Goal: Check status: Check status

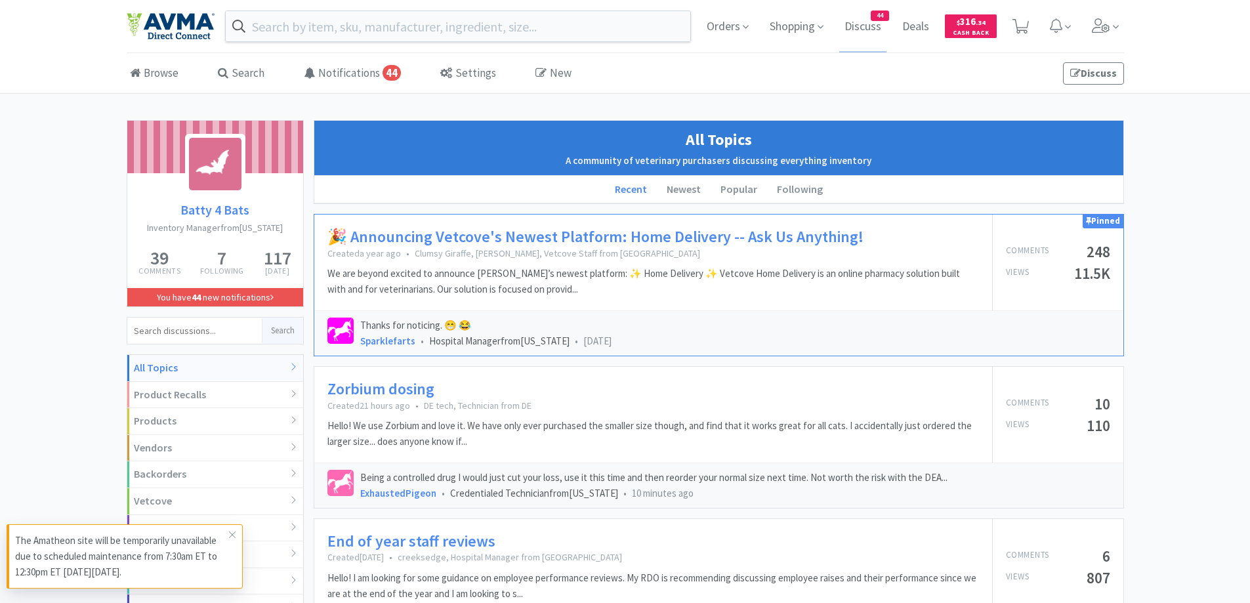
click at [761, 85] on div "Browse Search Notifications 44 Settings New Discuss" at bounding box center [625, 73] width 997 height 39
click at [719, 16] on span "Orders" at bounding box center [727, 26] width 52 height 52
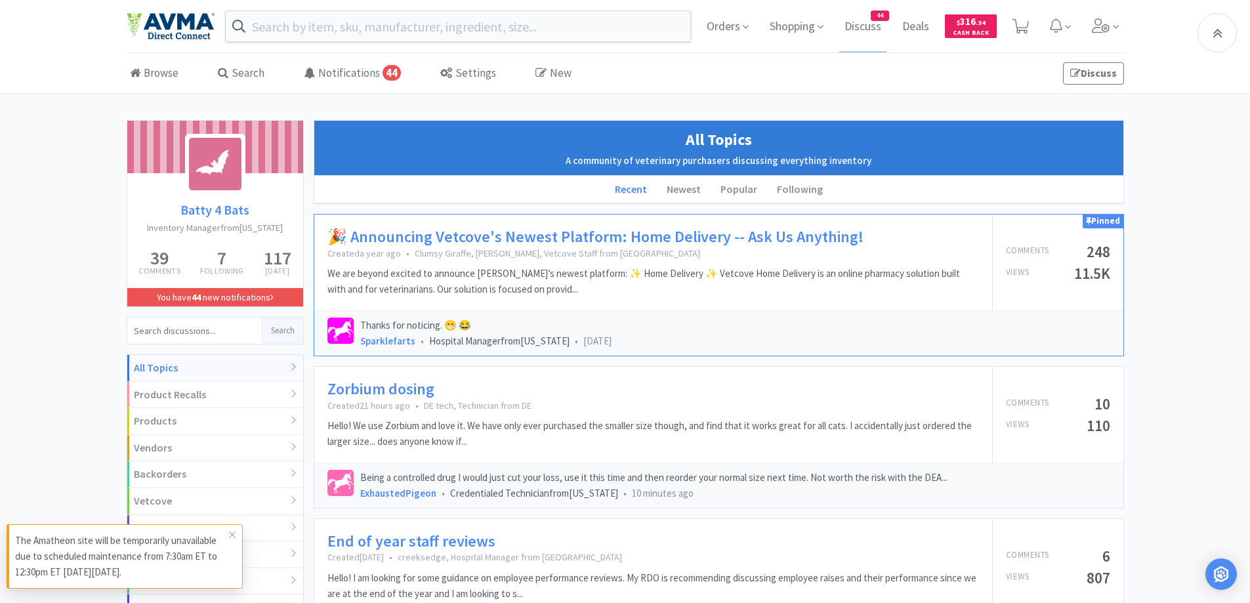
scroll to position [262, 0]
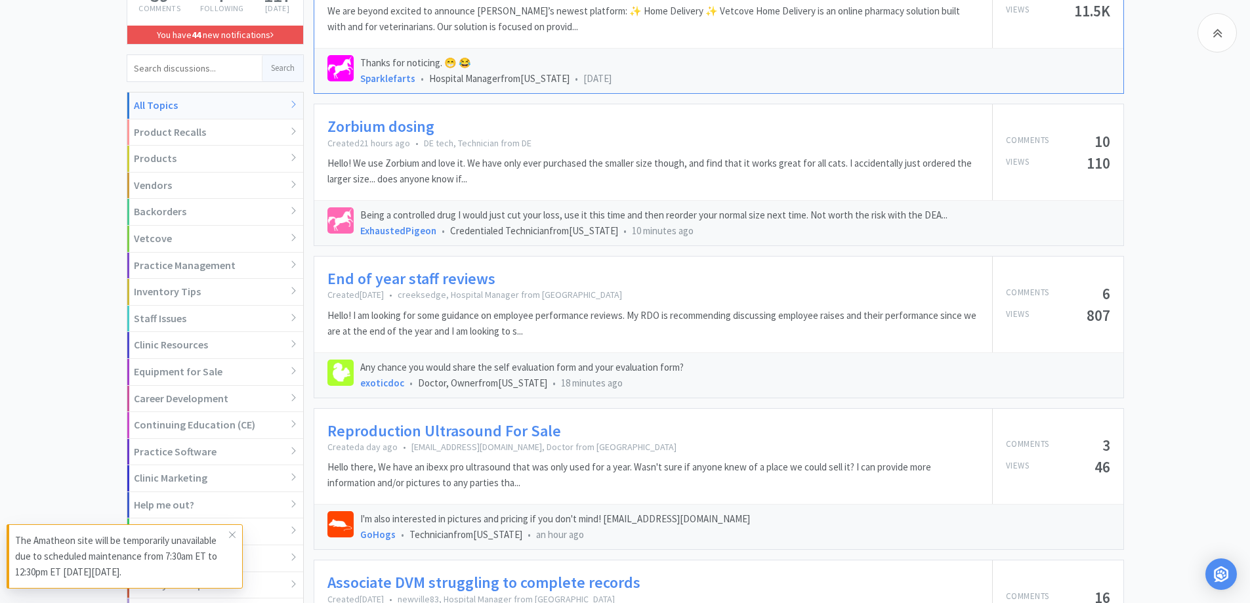
click at [413, 278] on link "End of year staff reviews" at bounding box center [411, 279] width 168 height 19
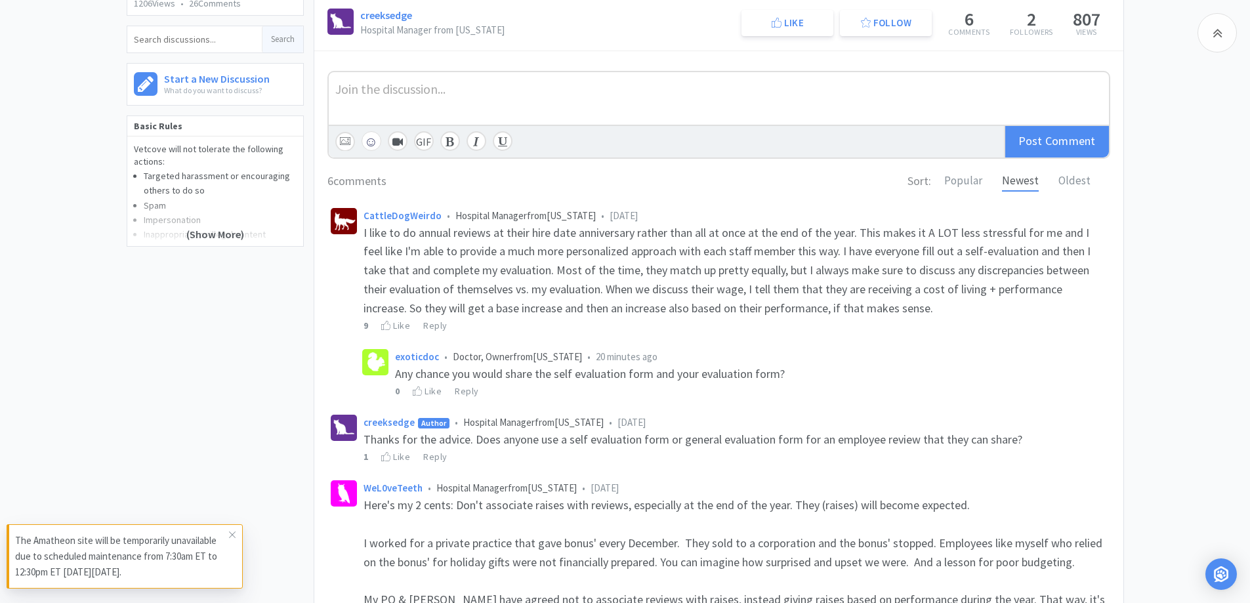
scroll to position [131, 0]
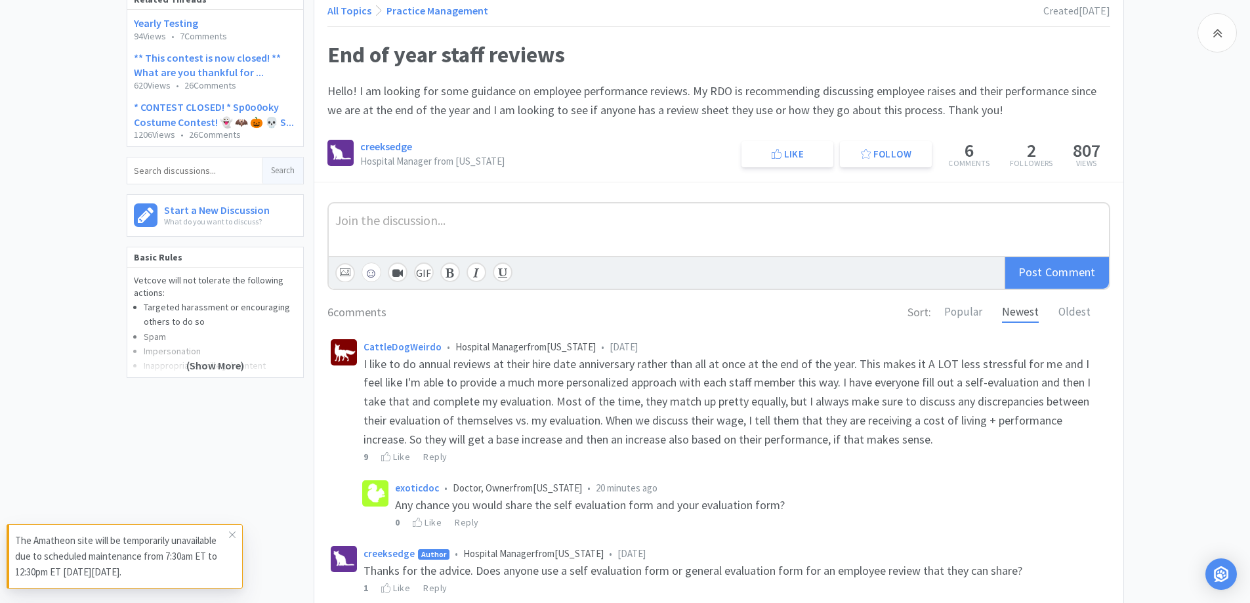
click at [1171, 236] on div "Related Threads Yearly Testing 94 Views • 7 Comments ** This contest is now clo…" at bounding box center [625, 513] width 1250 height 1049
click at [1175, 281] on div "Related Threads Yearly Testing 94 Views • 7 Comments ** This contest is now clo…" at bounding box center [625, 513] width 1250 height 1049
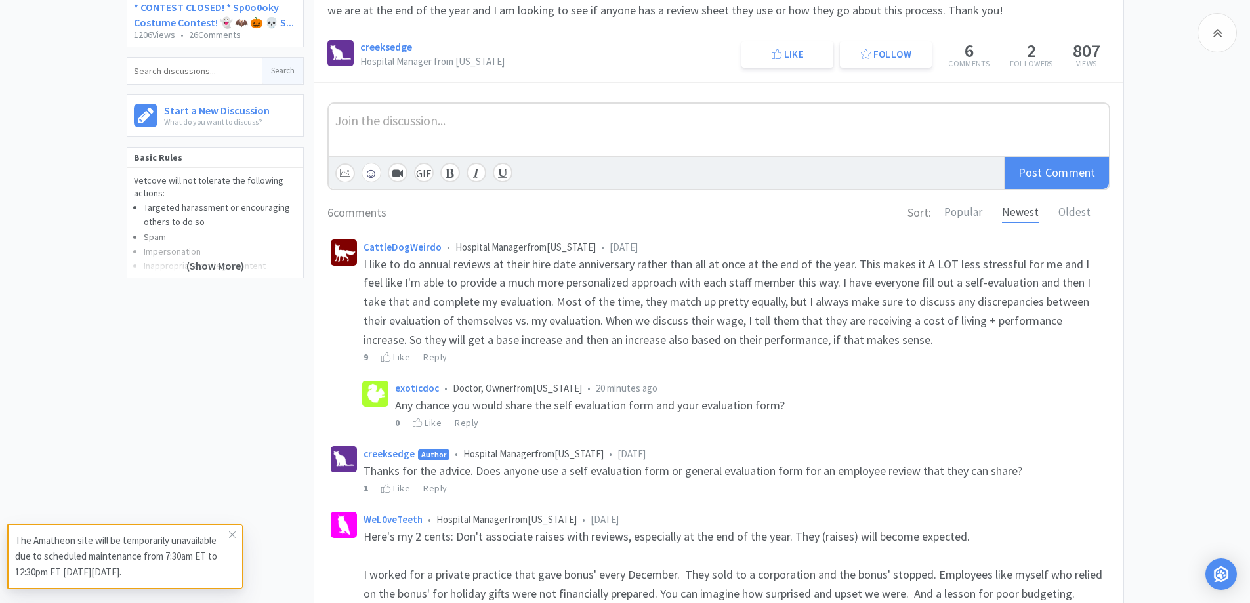
scroll to position [262, 0]
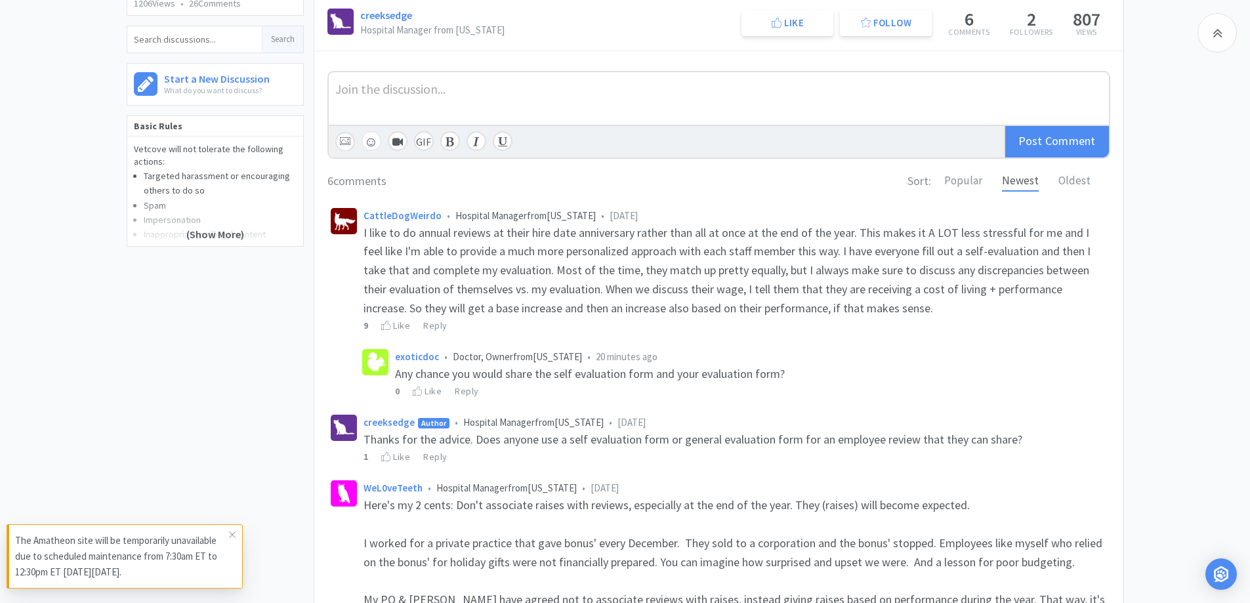
click at [1191, 265] on div "Related Threads Yearly Testing 94 Views • 7 Comments ** This contest is now clo…" at bounding box center [625, 382] width 1250 height 1049
click at [314, 346] on div "Join the discussion... ☺ Add Video GIF Post Comment 6 comments Sort: Popular Ne…" at bounding box center [718, 467] width 809 height 832
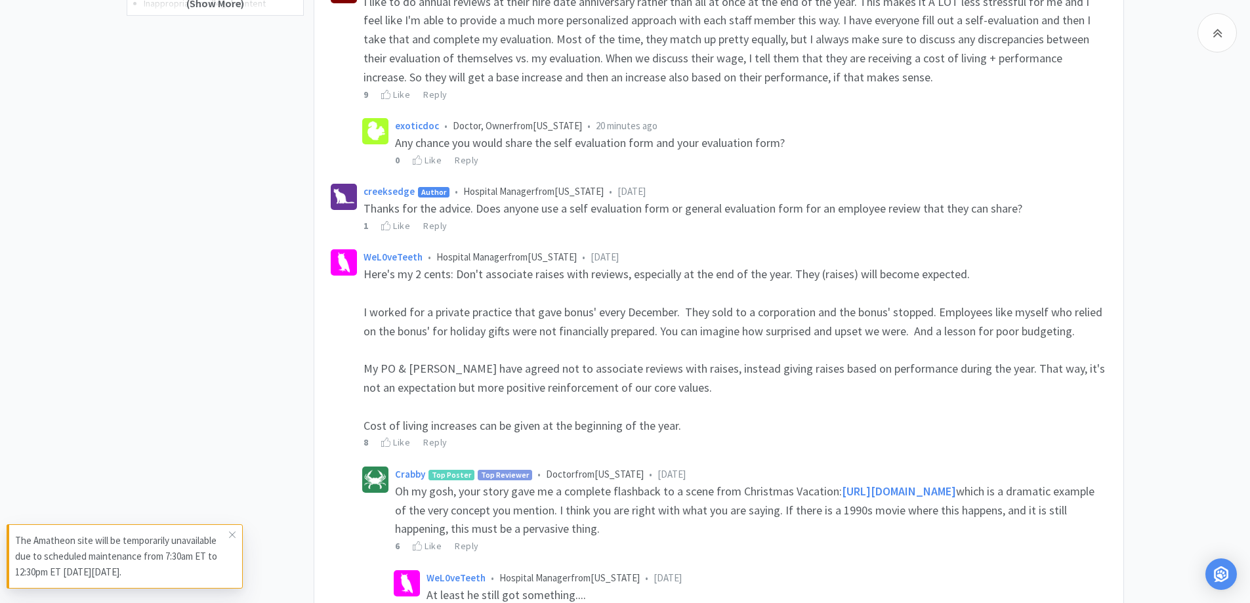
scroll to position [525, 0]
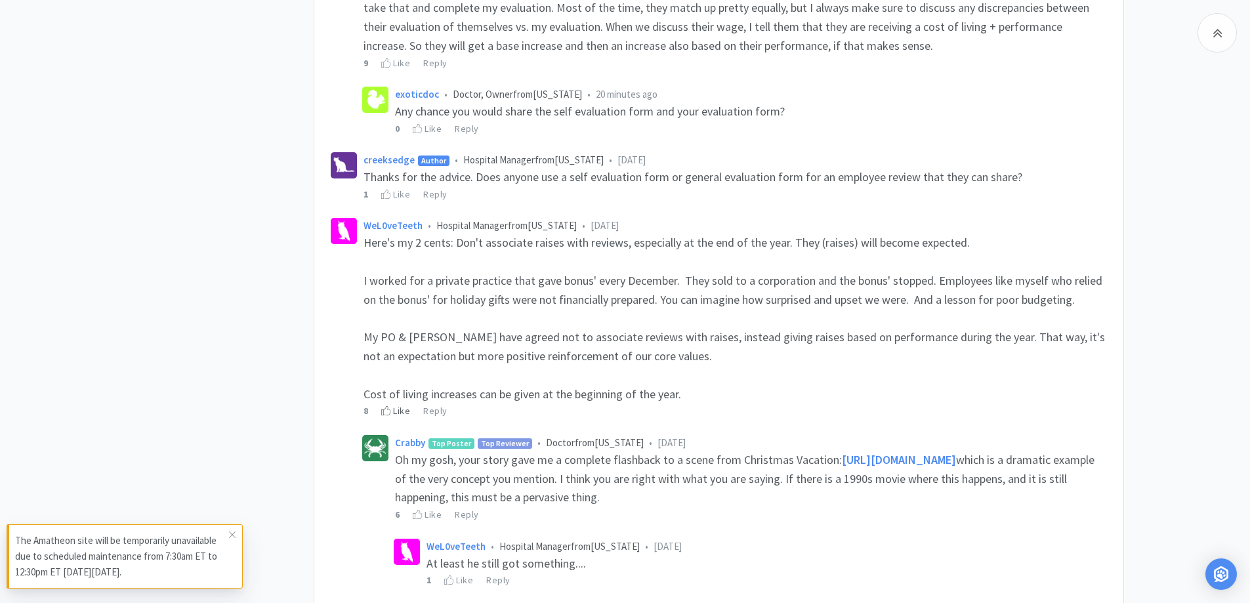
click at [392, 416] on div "Like" at bounding box center [395, 411] width 29 height 14
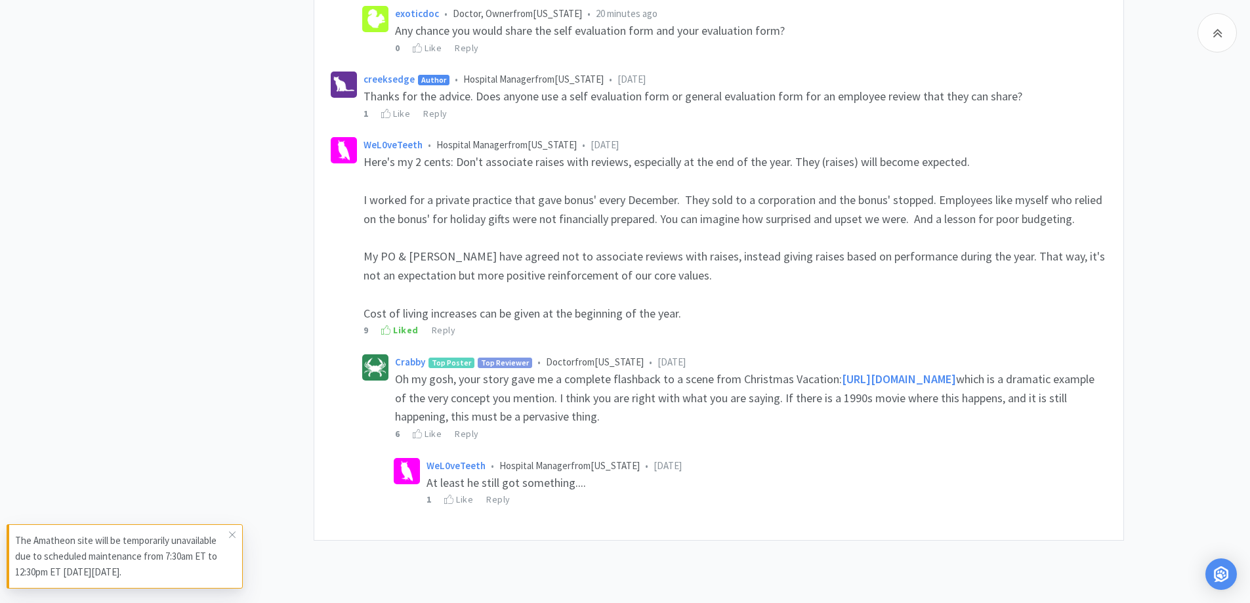
click at [1140, 268] on div "Related Threads Yearly Testing 94 Views • 7 Comments ** This contest is now clo…" at bounding box center [625, 38] width 1250 height 1049
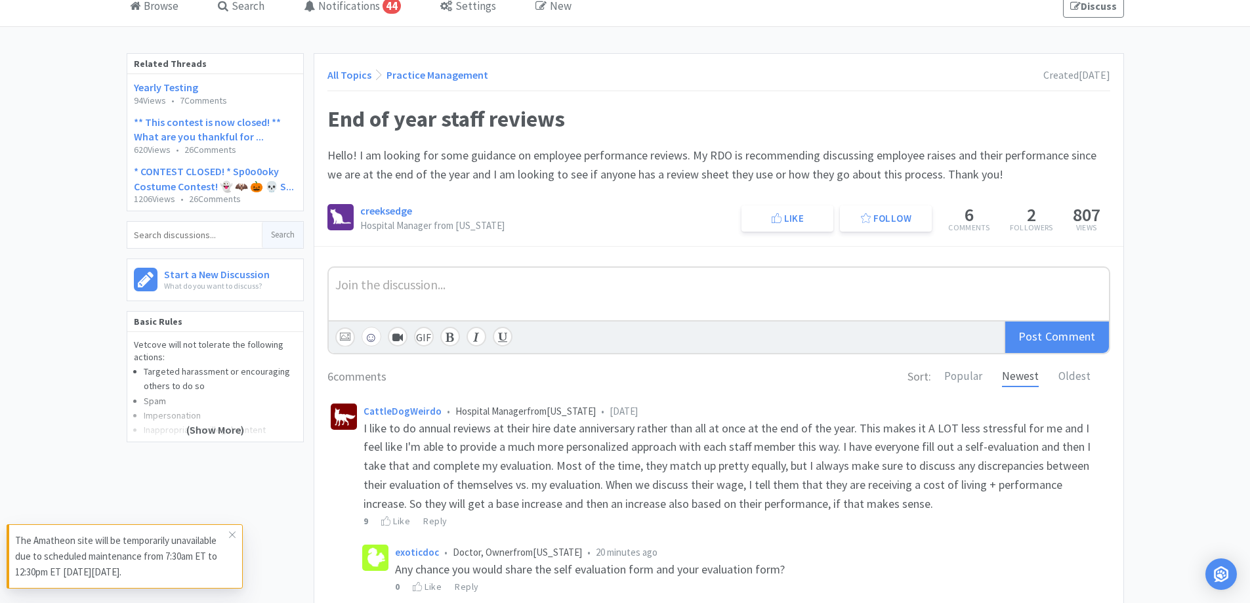
scroll to position [0, 0]
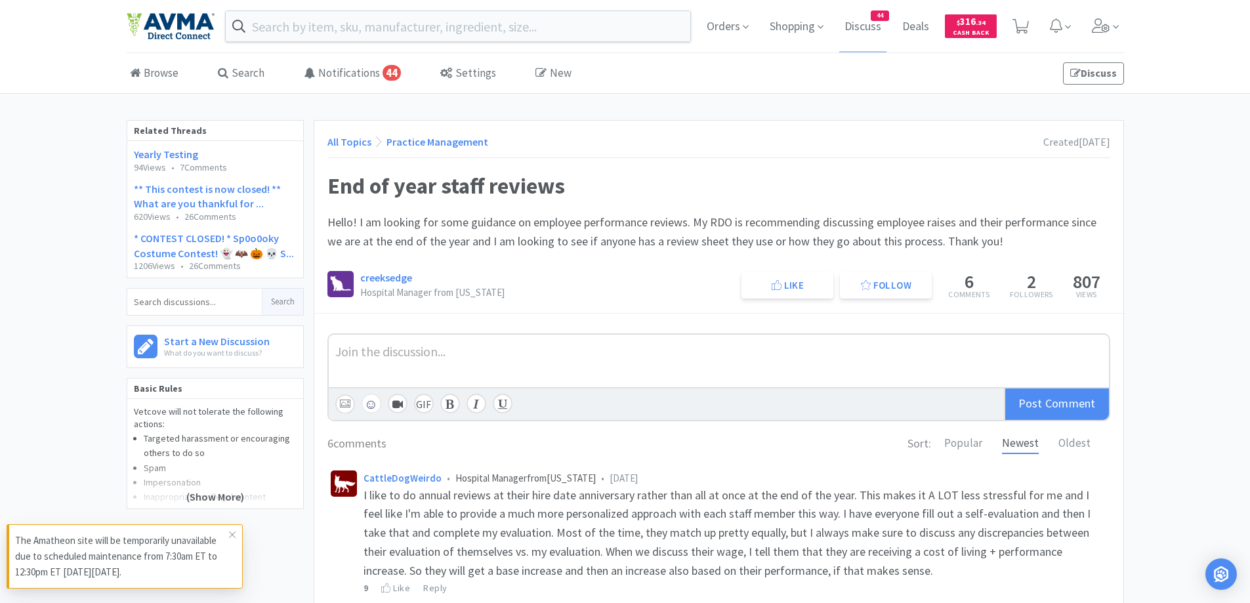
click at [353, 144] on link "All Topics" at bounding box center [349, 141] width 44 height 13
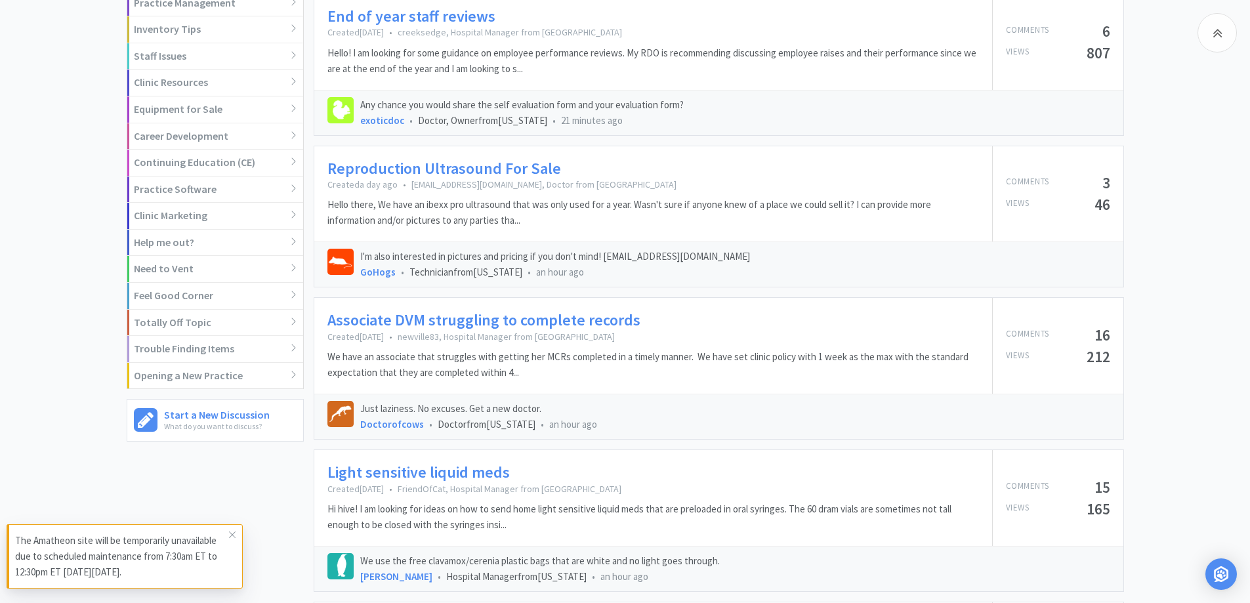
scroll to position [394, 0]
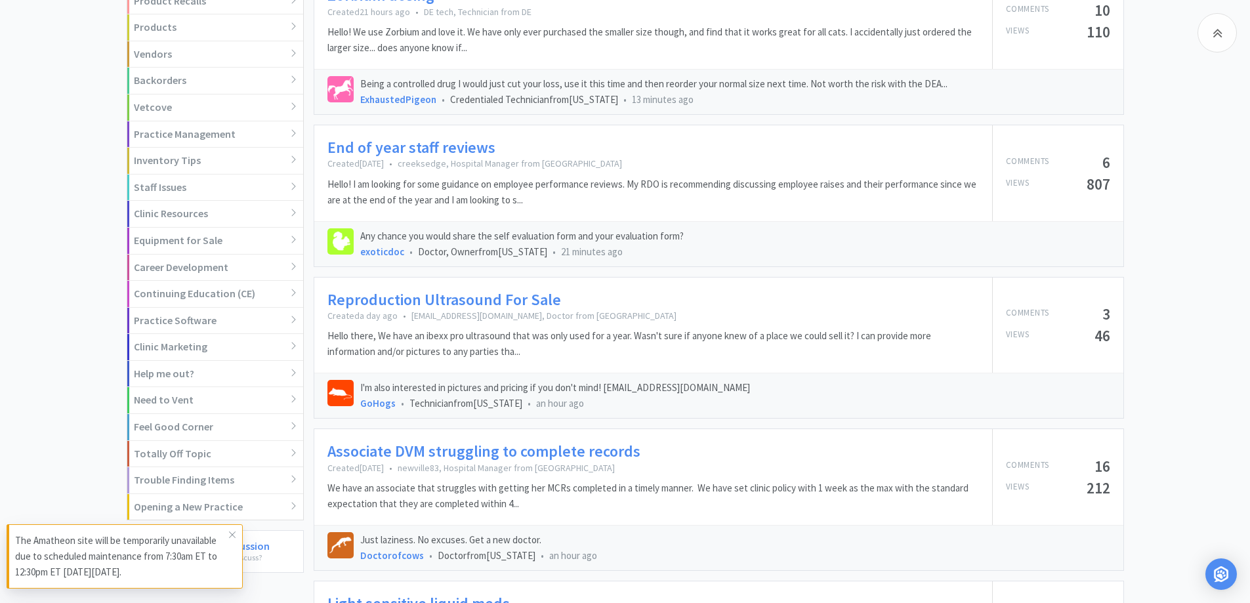
click at [442, 296] on link "Reproduction Ultrasound For Sale" at bounding box center [444, 300] width 234 height 19
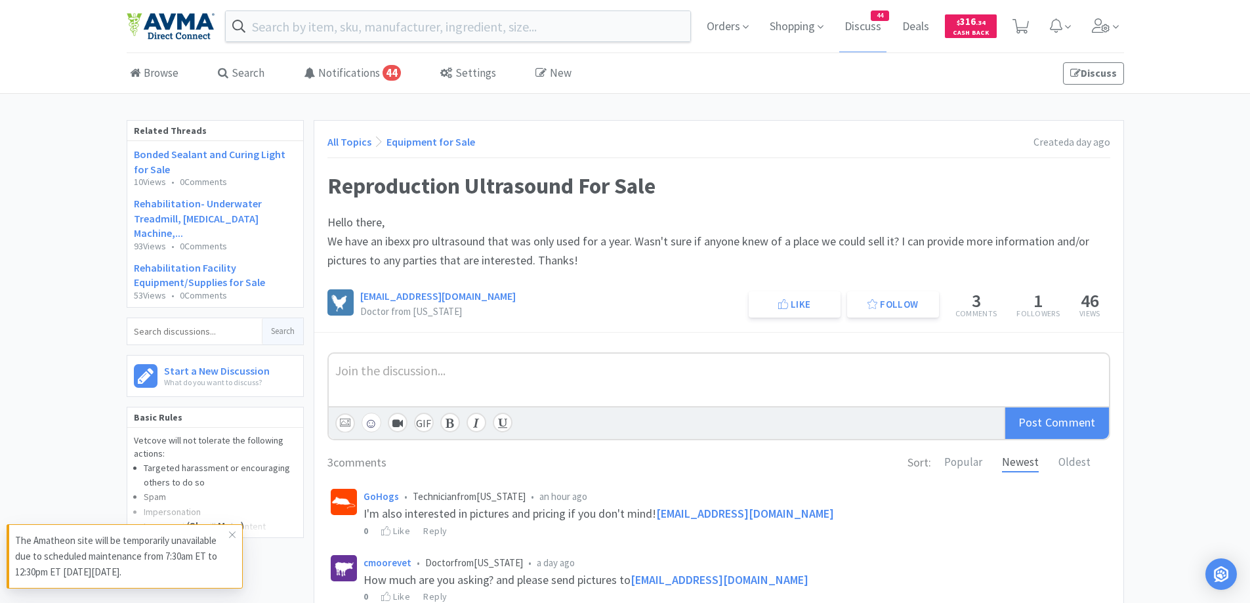
click at [1194, 222] on div "Related Threads Bonded Sealant and Curing Light for Sale 10 Views • 0 Comments …" at bounding box center [625, 423] width 1250 height 606
click at [342, 136] on link "All Topics" at bounding box center [349, 141] width 44 height 13
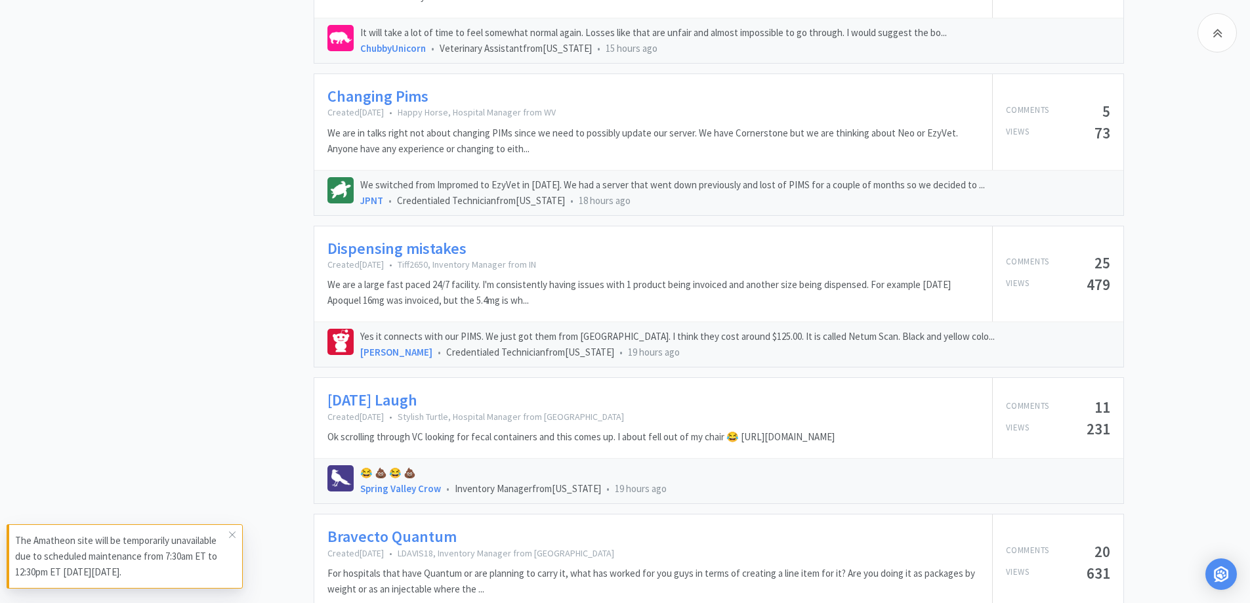
scroll to position [1706, 0]
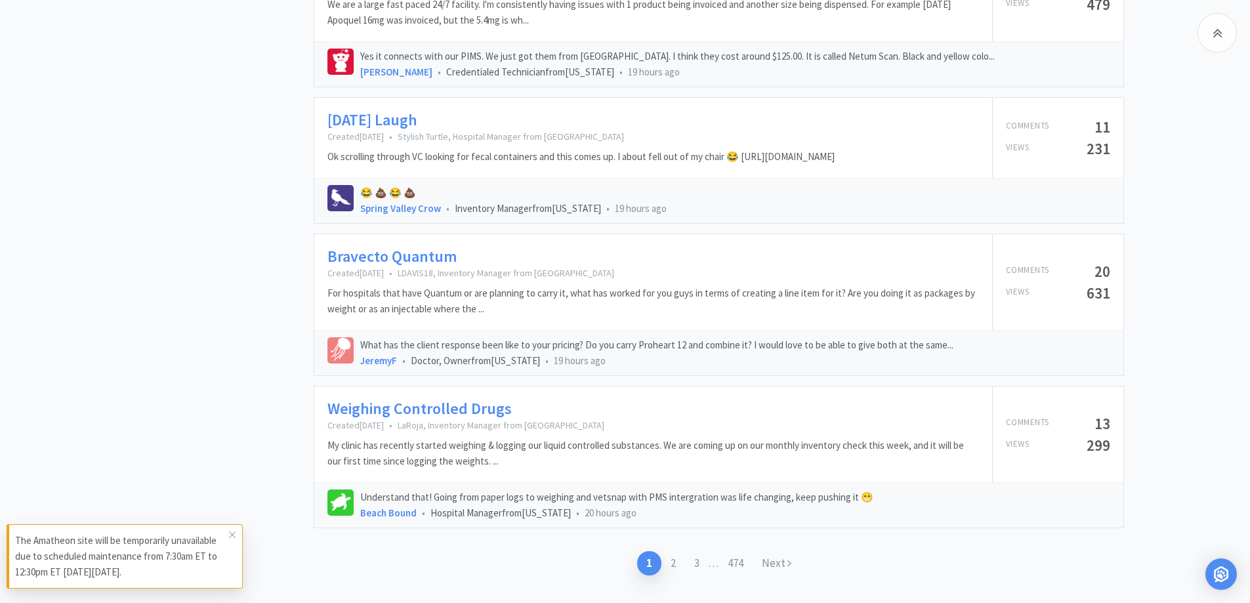
scroll to position [1969, 0]
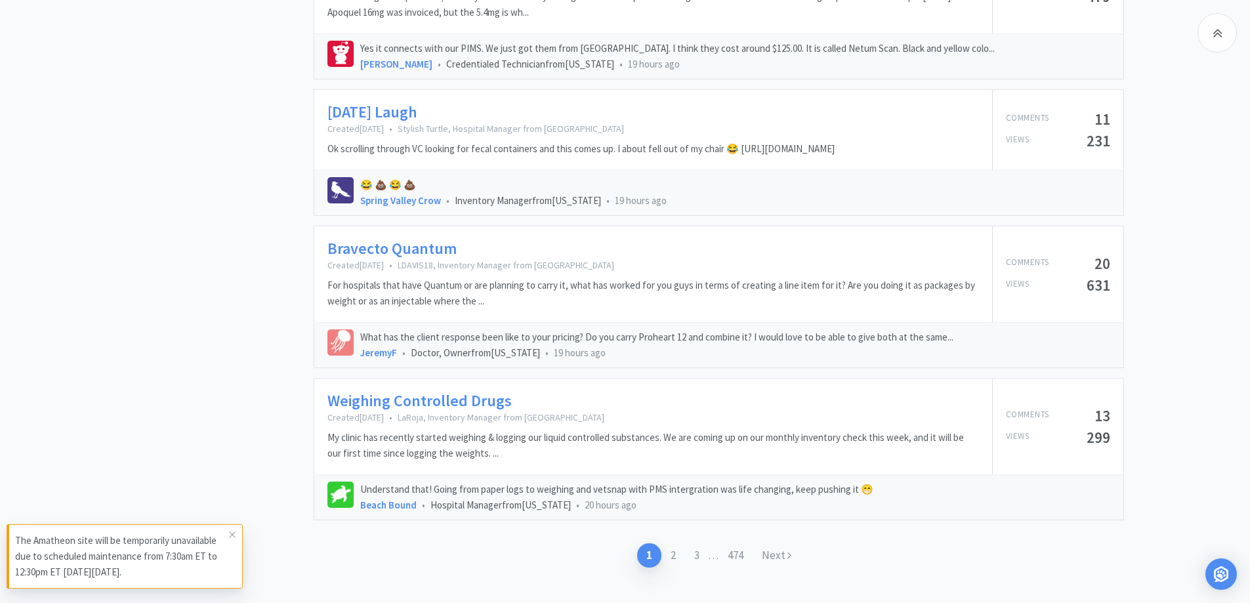
click at [404, 251] on link "Bravecto Quantum" at bounding box center [391, 249] width 129 height 19
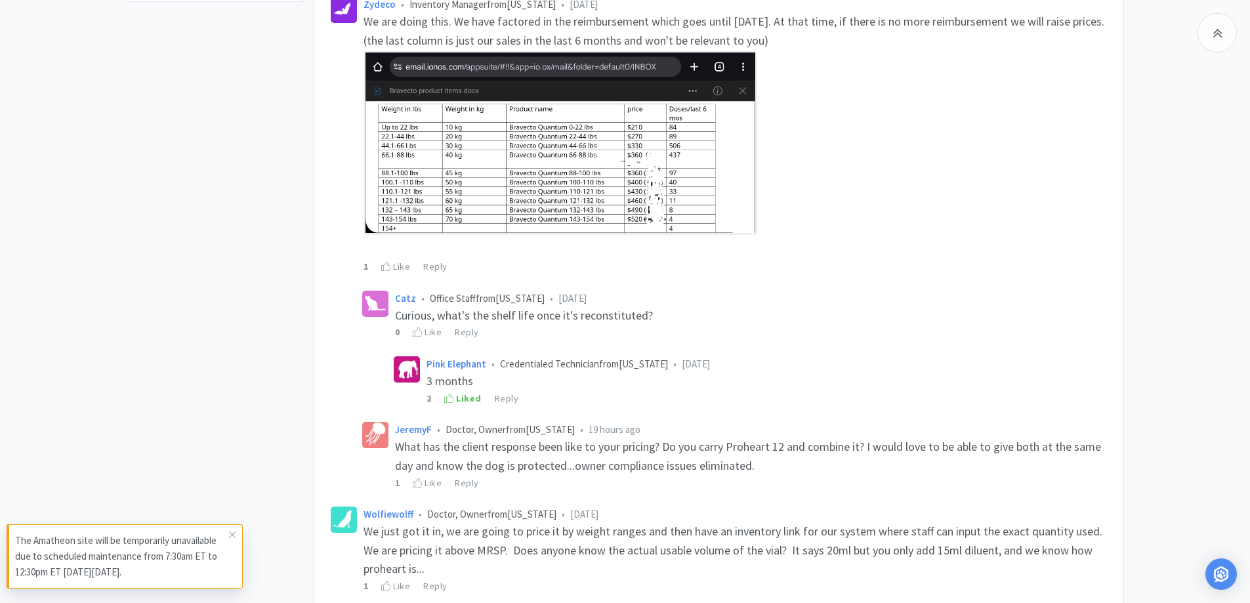
scroll to position [656, 0]
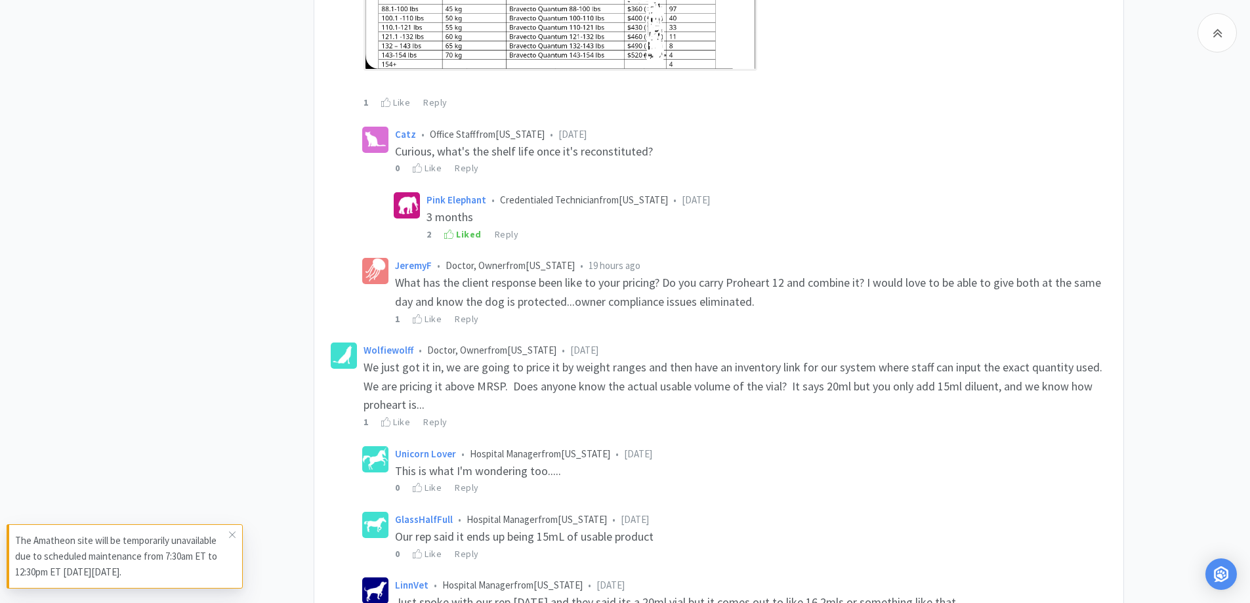
drag, startPoint x: 268, startPoint y: 272, endPoint x: 310, endPoint y: 266, distance: 42.5
click at [268, 272] on div "Related Threads Bravecto Injectable... Good, bad and ugly ?? 1310 Views • 37 Co…" at bounding box center [220, 581] width 187 height 2235
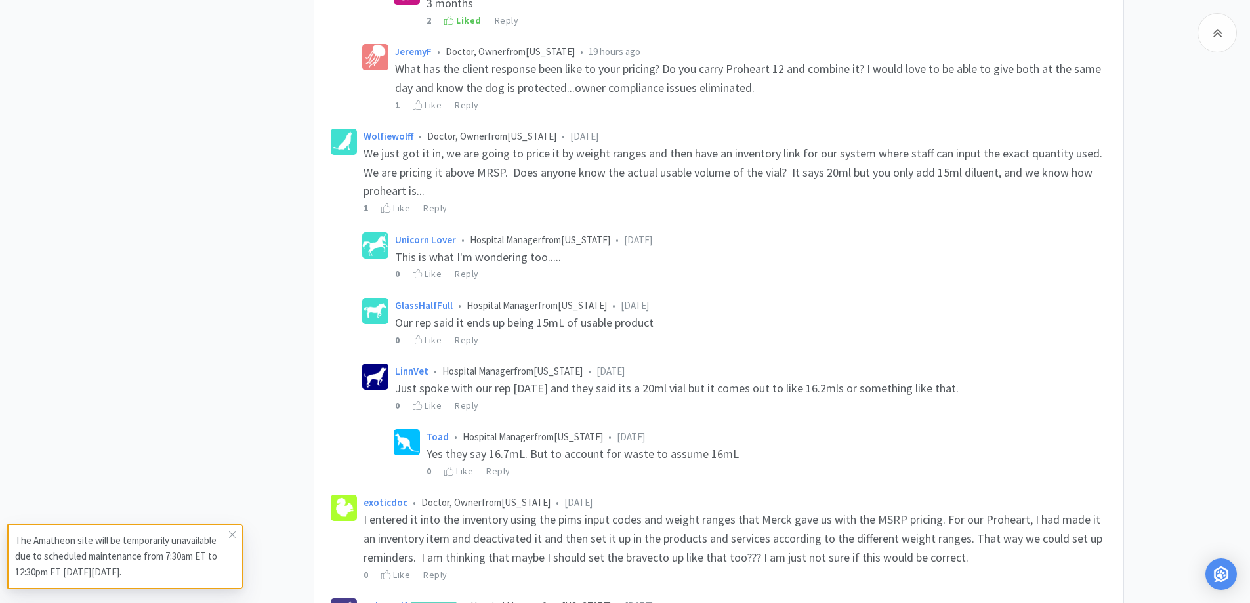
scroll to position [919, 0]
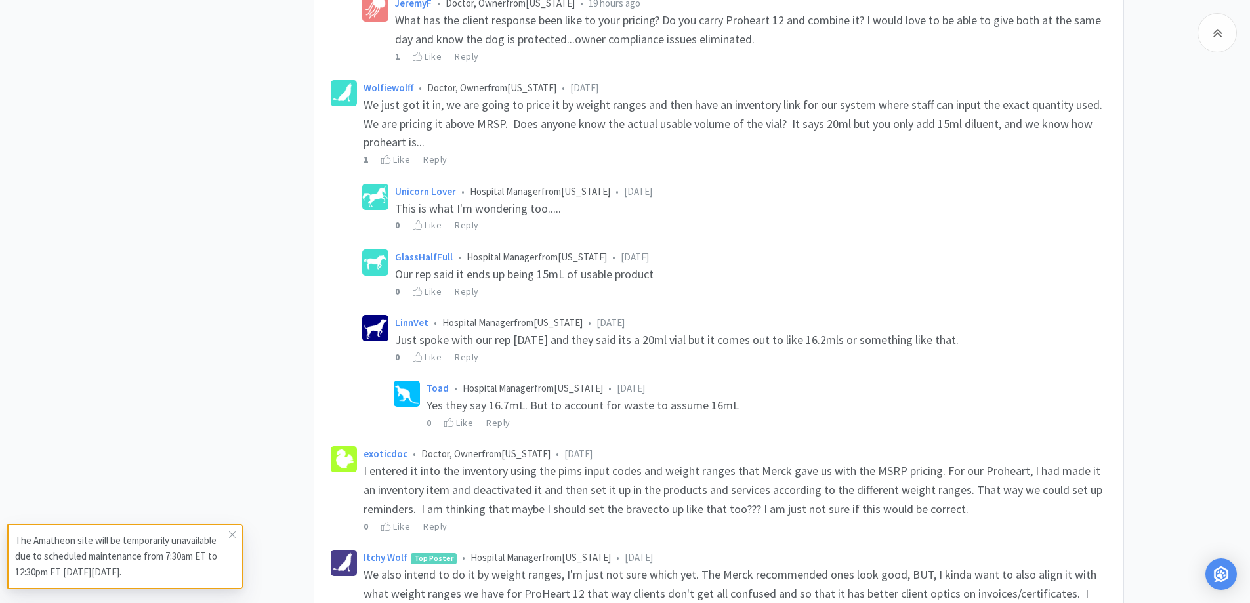
click at [186, 343] on div "Related Threads Bravecto Injectable... Good, bad and ugly ?? 1310 Views • 37 Co…" at bounding box center [220, 318] width 187 height 2235
drag, startPoint x: 291, startPoint y: 213, endPoint x: 344, endPoint y: 373, distance: 167.9
click at [291, 214] on div "Related Threads Bravecto Injectable... Good, bad and ugly ?? 1310 Views • 37 Co…" at bounding box center [220, 318] width 187 height 2235
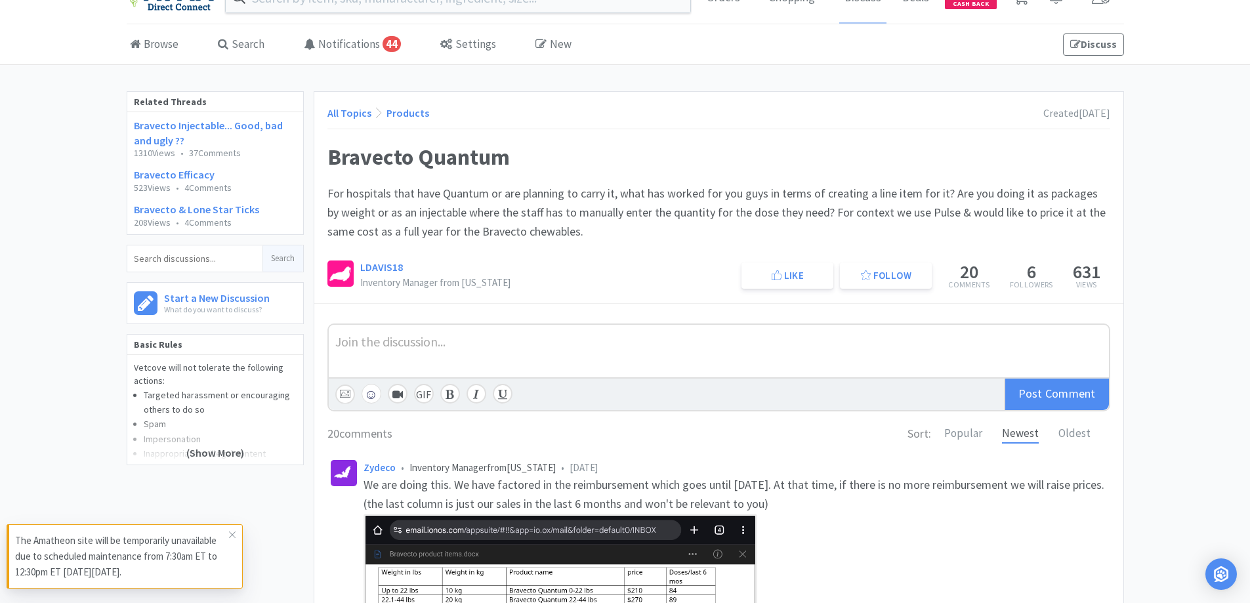
scroll to position [0, 0]
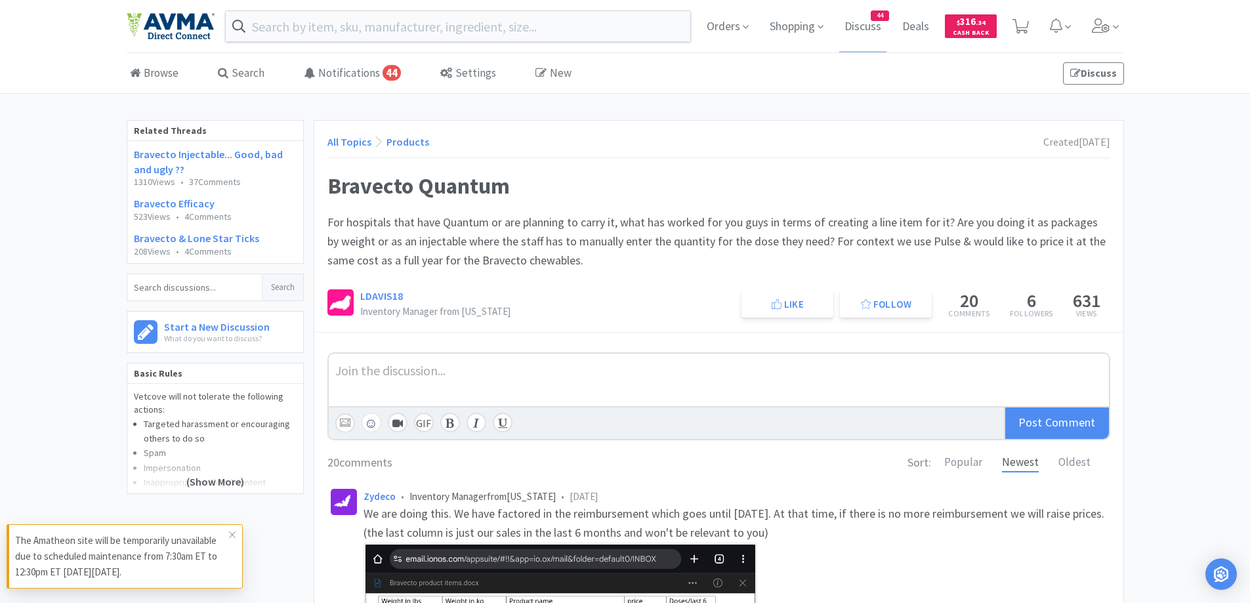
click at [670, 146] on div "All Topics Products Created [DATE]" at bounding box center [718, 146] width 783 height 24
click at [742, 31] on span "Orders" at bounding box center [727, 26] width 52 height 52
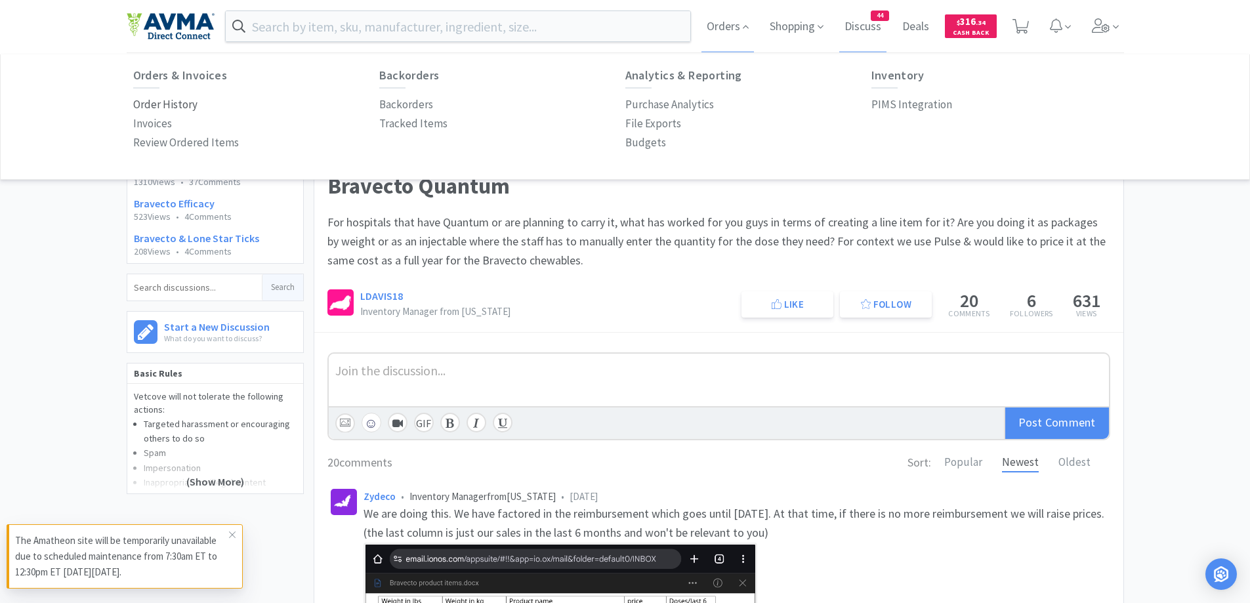
click at [163, 105] on p "Order History" at bounding box center [165, 105] width 64 height 18
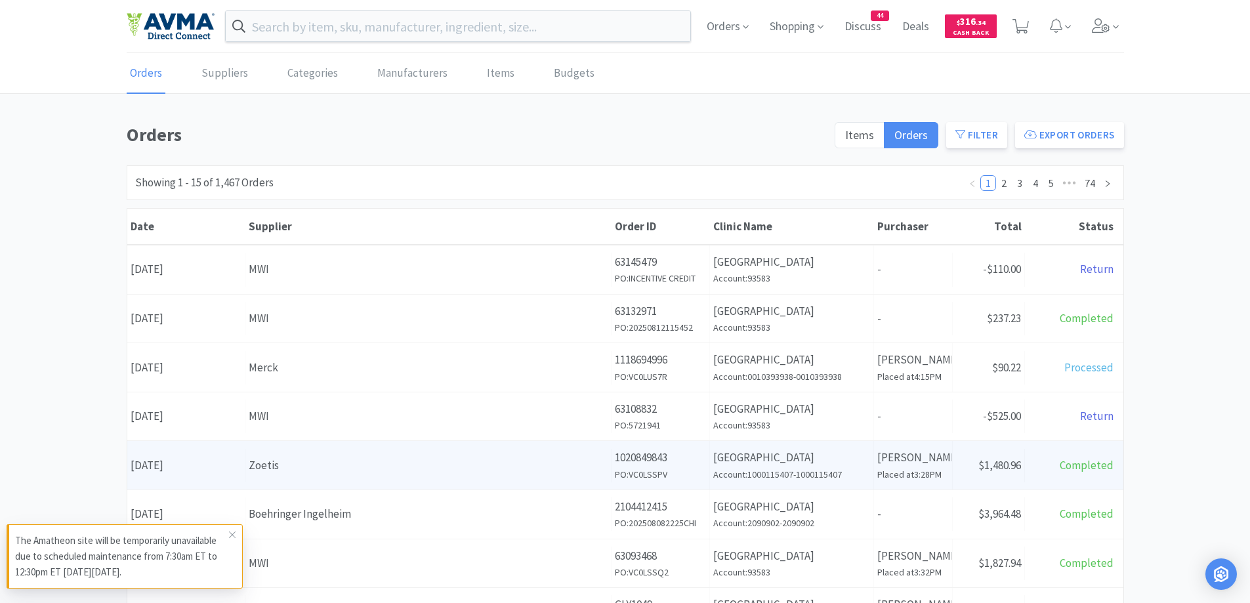
click at [903, 476] on h6 "Placed at 3:28PM" at bounding box center [913, 474] width 72 height 14
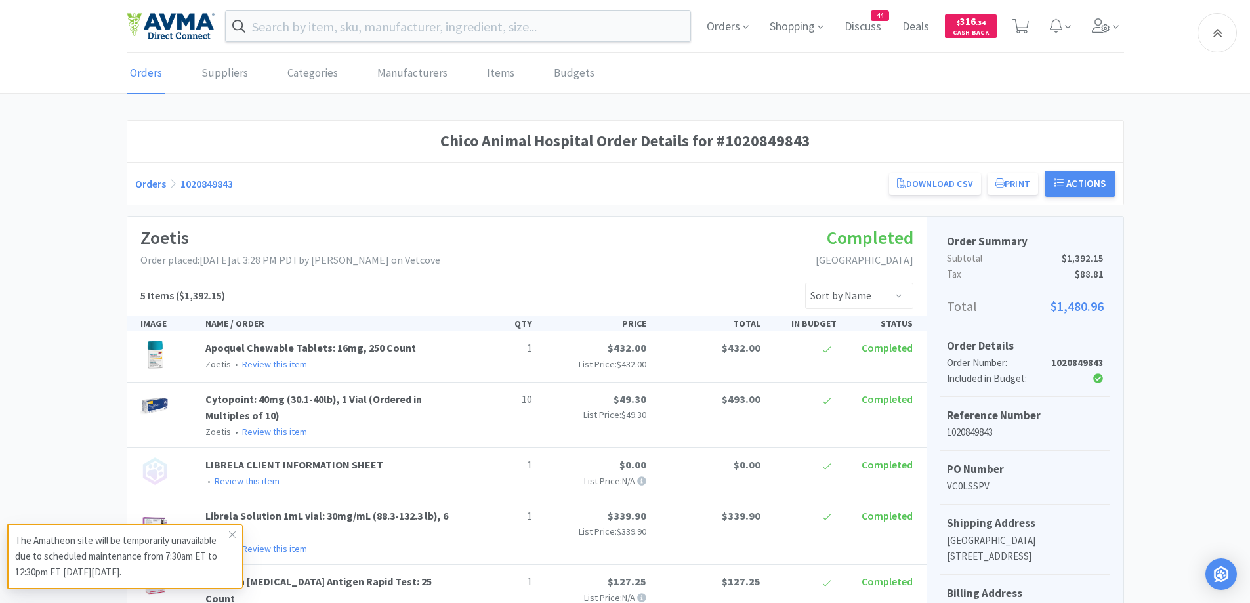
scroll to position [352, 0]
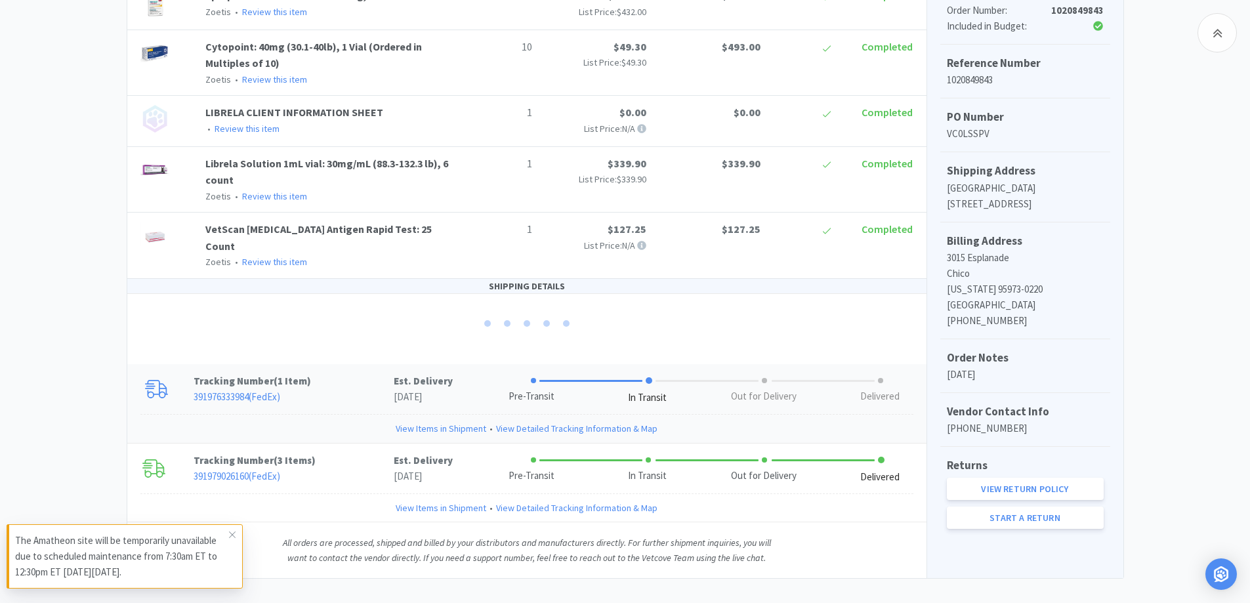
click at [325, 373] on p "Tracking Number ( 1 Item )" at bounding box center [294, 381] width 200 height 16
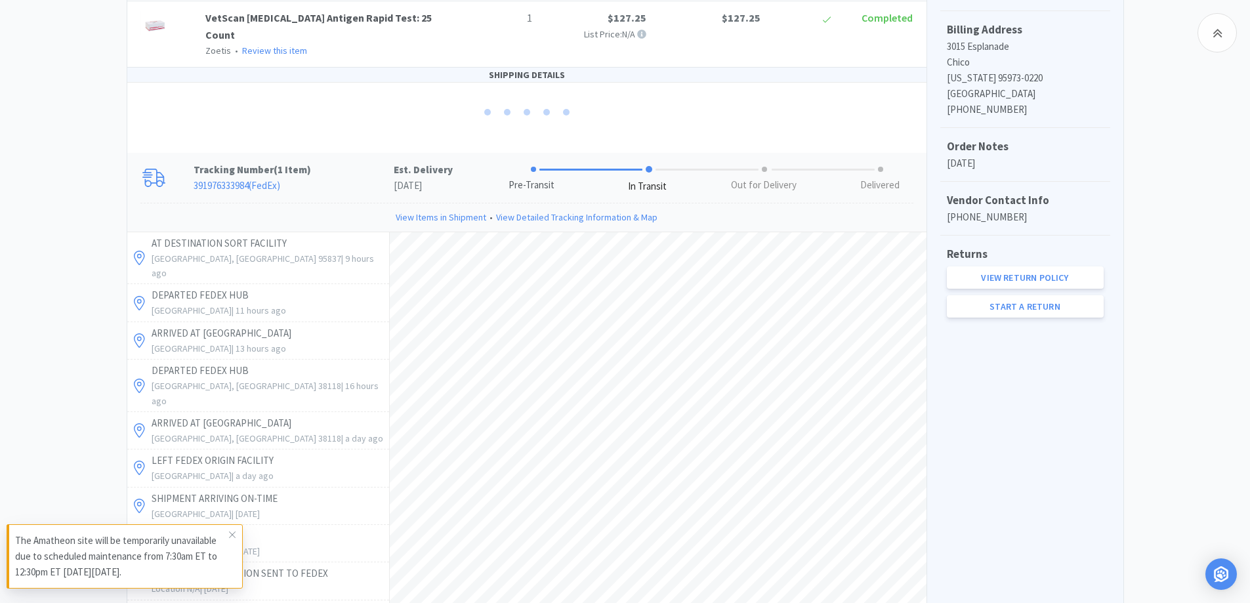
scroll to position [615, 0]
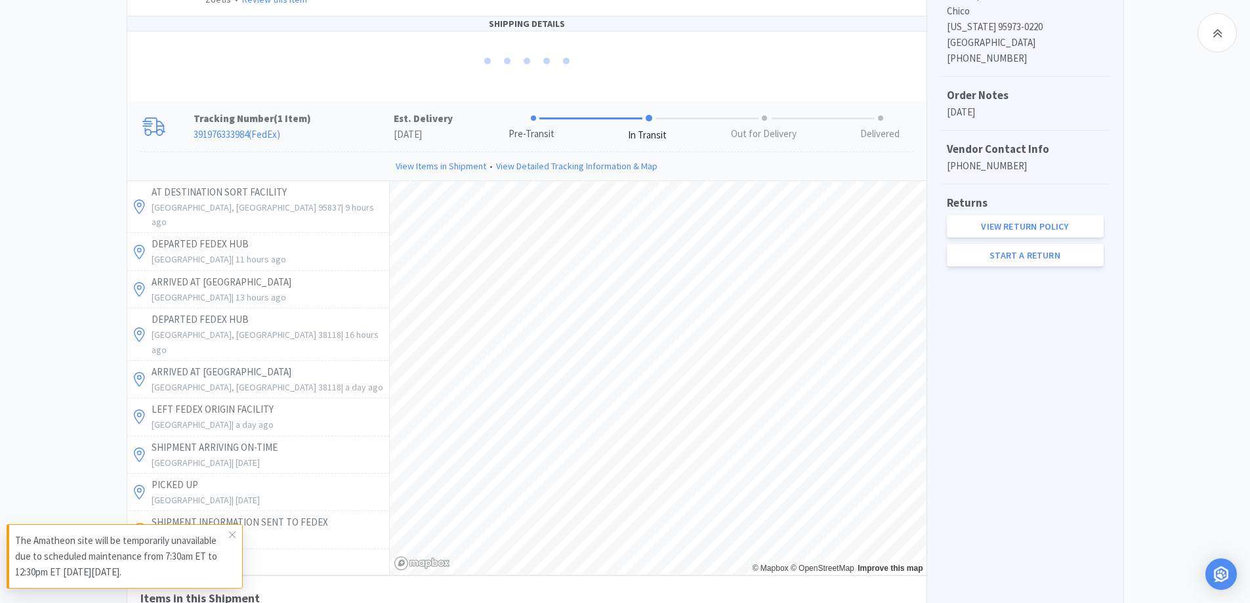
click at [87, 227] on div "Chico Animal Hospital Order Details for #1020849843 Orders 1020849843 Download …" at bounding box center [625, 163] width 1250 height 1317
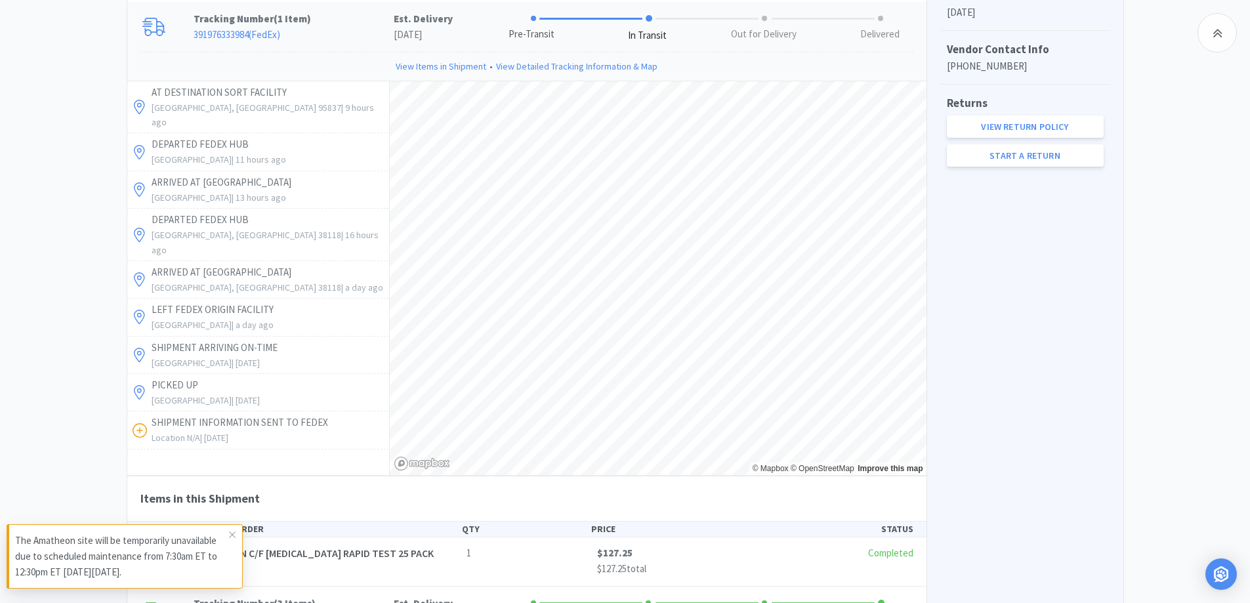
scroll to position [746, 0]
